Goal: Transaction & Acquisition: Register for event/course

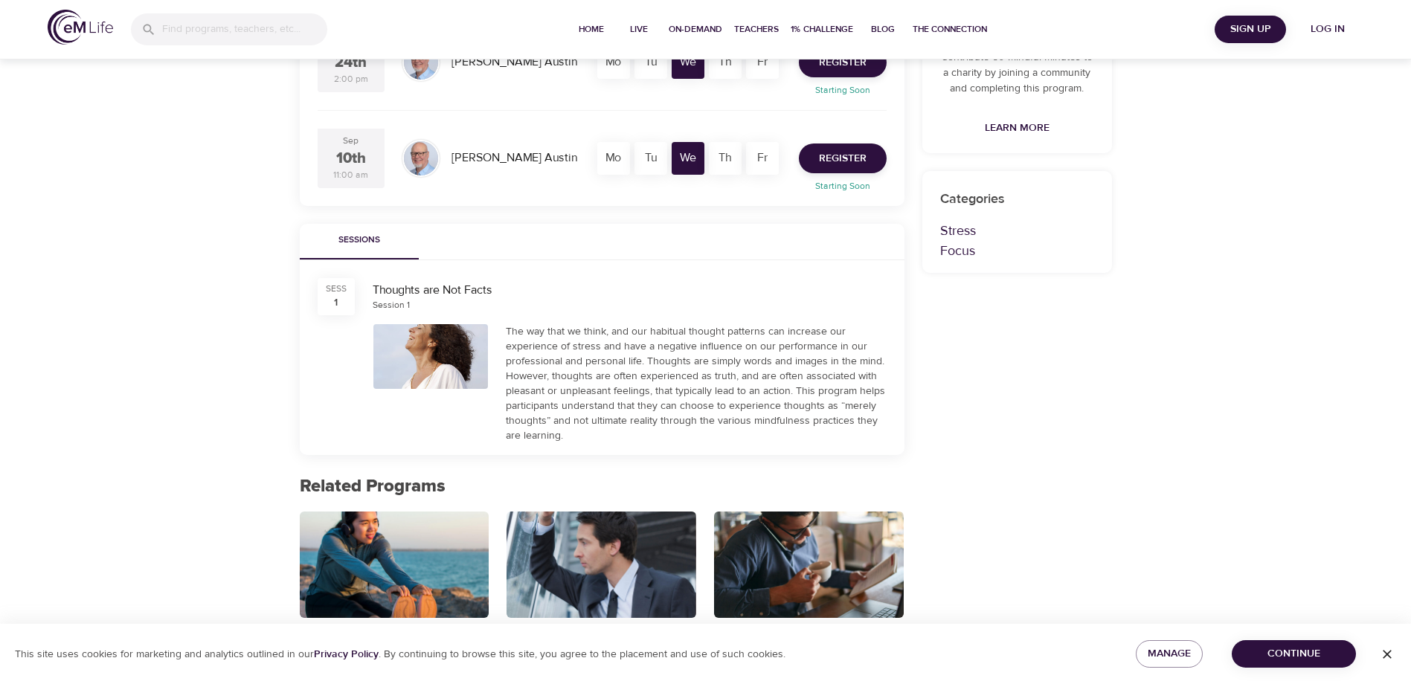
scroll to position [149, 0]
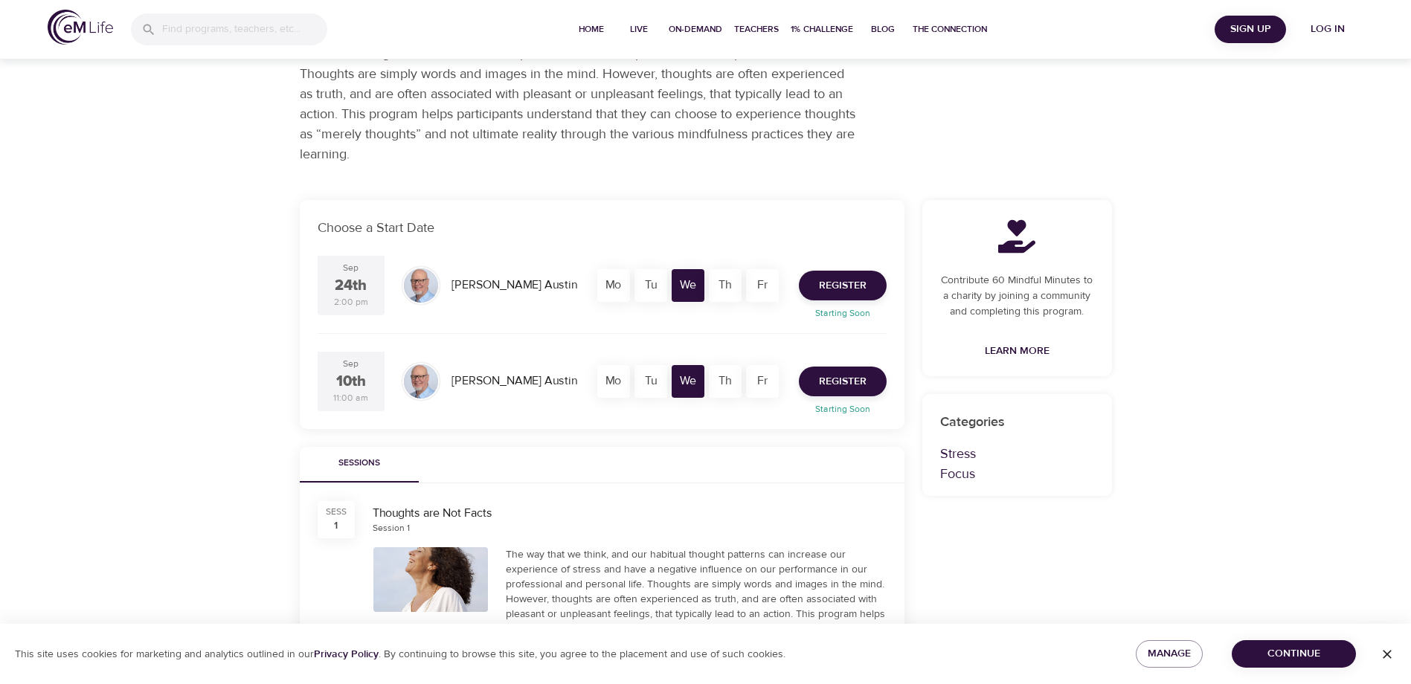
click at [1016, 348] on span "Learn More" at bounding box center [1017, 351] width 65 height 19
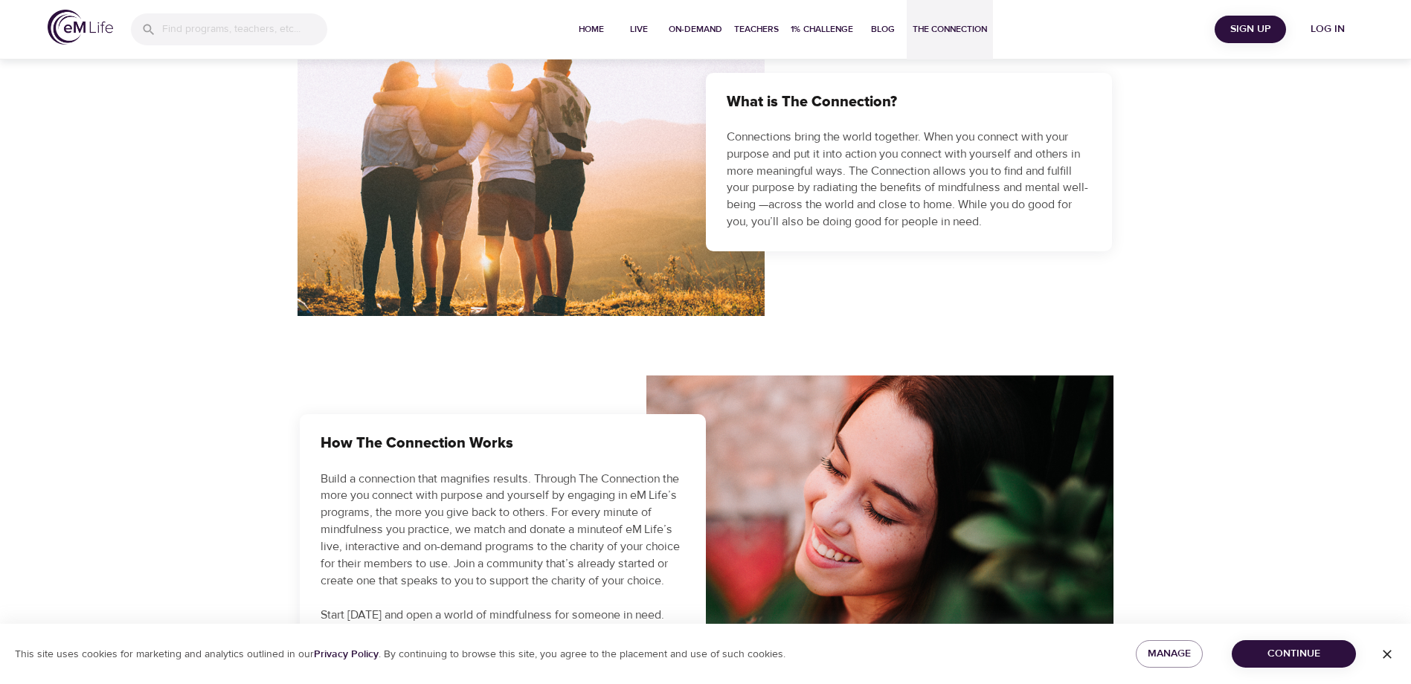
scroll to position [521, 0]
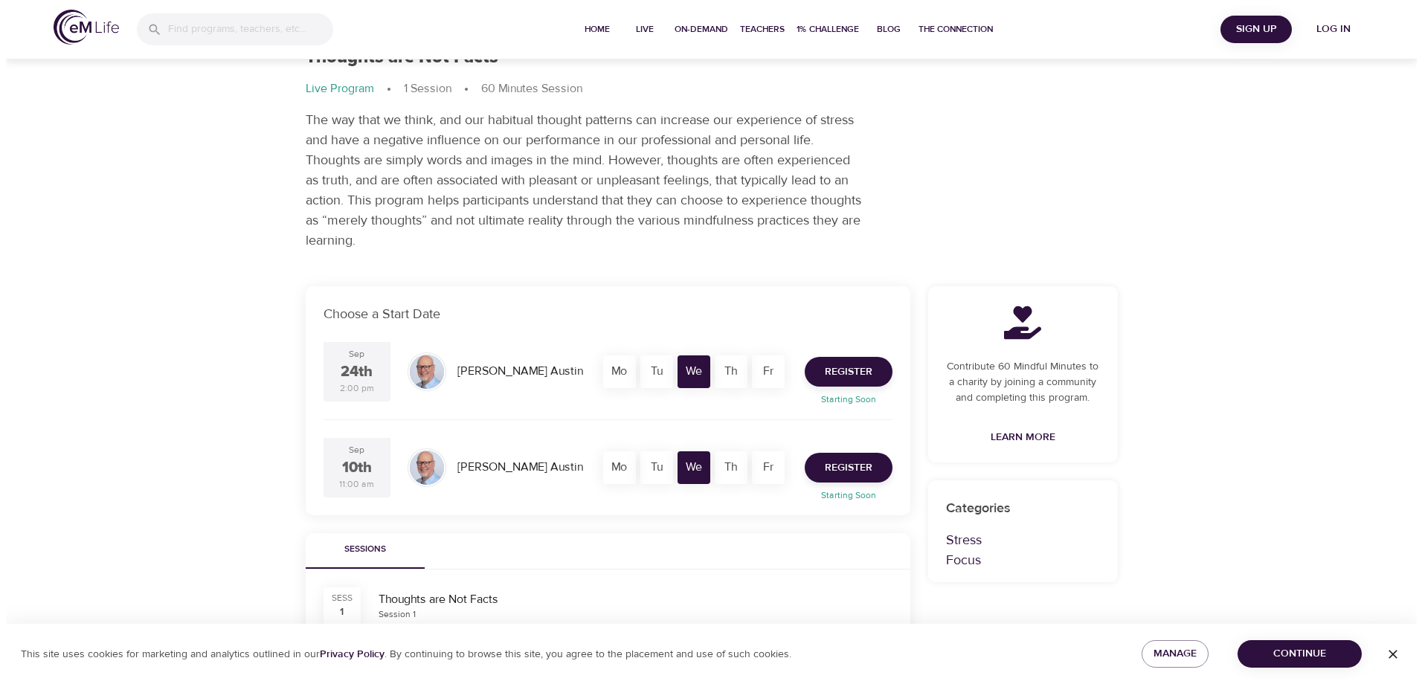
scroll to position [62, 0]
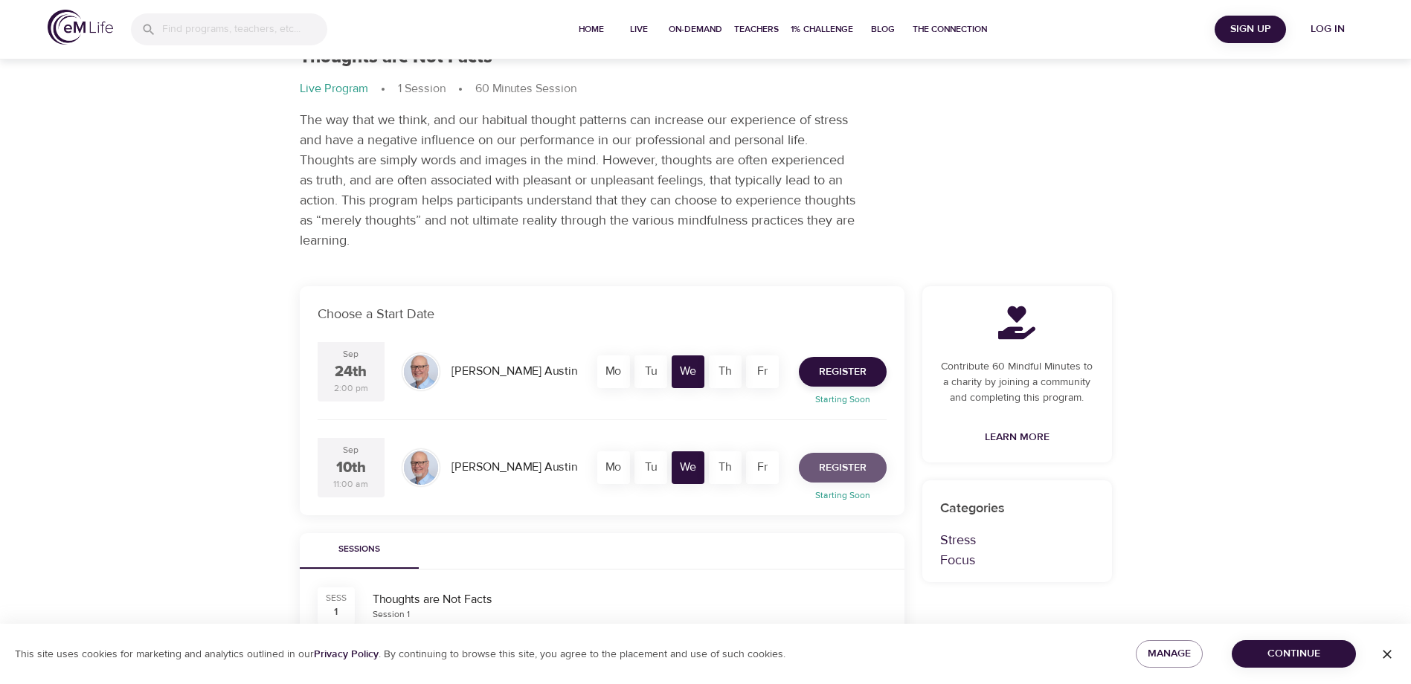
click at [864, 467] on span "Register" at bounding box center [843, 468] width 48 height 19
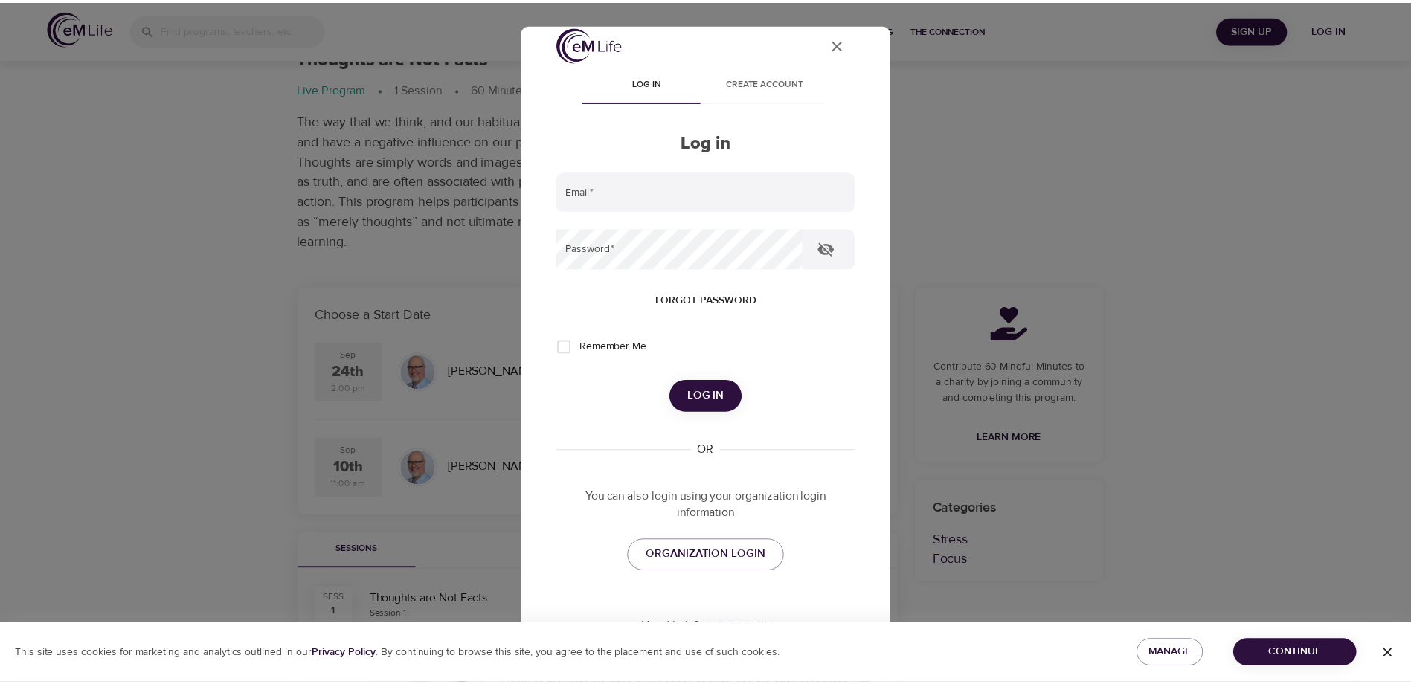
scroll to position [0, 0]
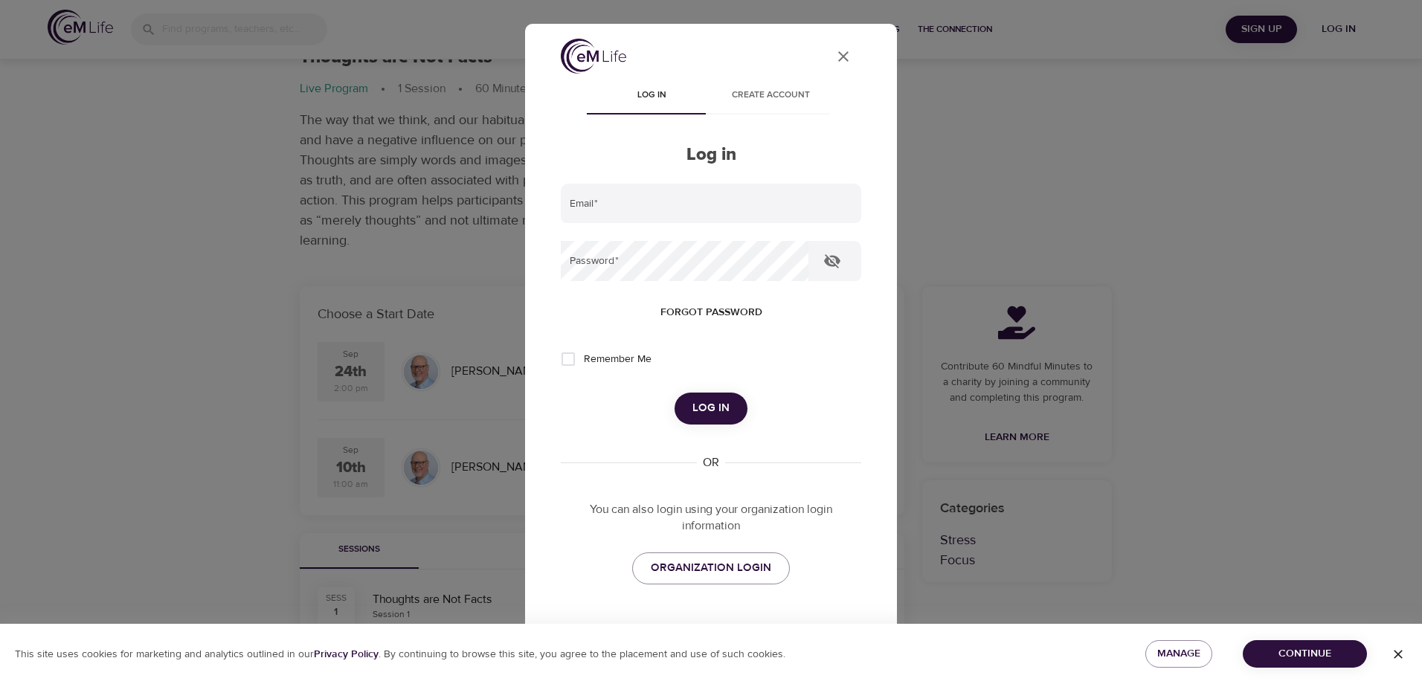
click at [838, 56] on icon "close" at bounding box center [843, 56] width 10 height 10
